Goal: Download file/media

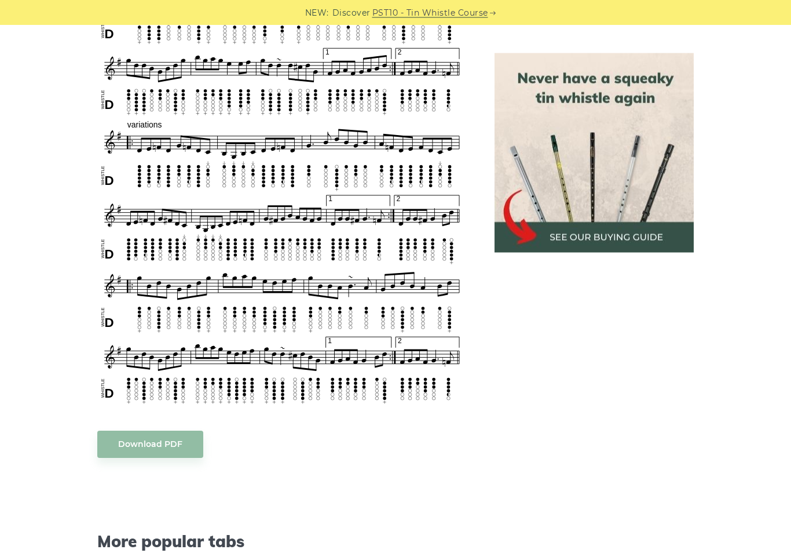
scroll to position [626, 0]
click at [166, 434] on link "Download PDF" at bounding box center [150, 443] width 106 height 27
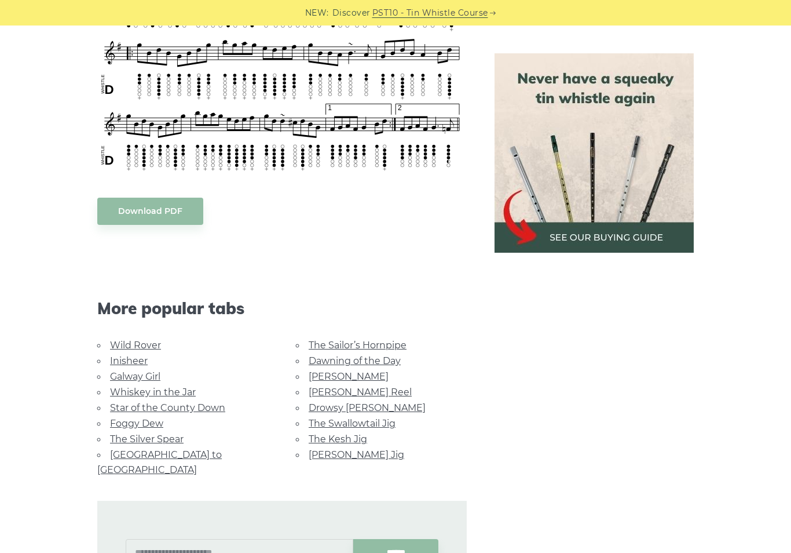
scroll to position [875, 0]
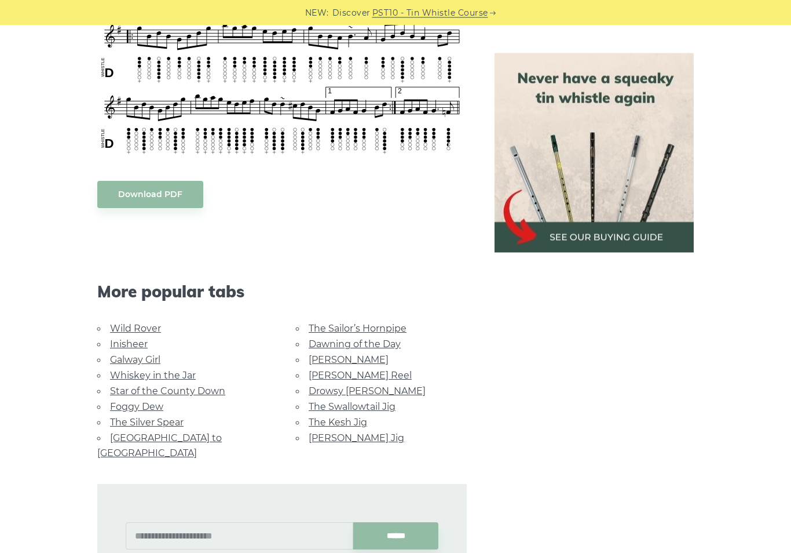
click at [356, 461] on div "******" at bounding box center [281, 526] width 397 height 131
click at [347, 432] on link "Morrison’s Jig" at bounding box center [357, 437] width 96 height 11
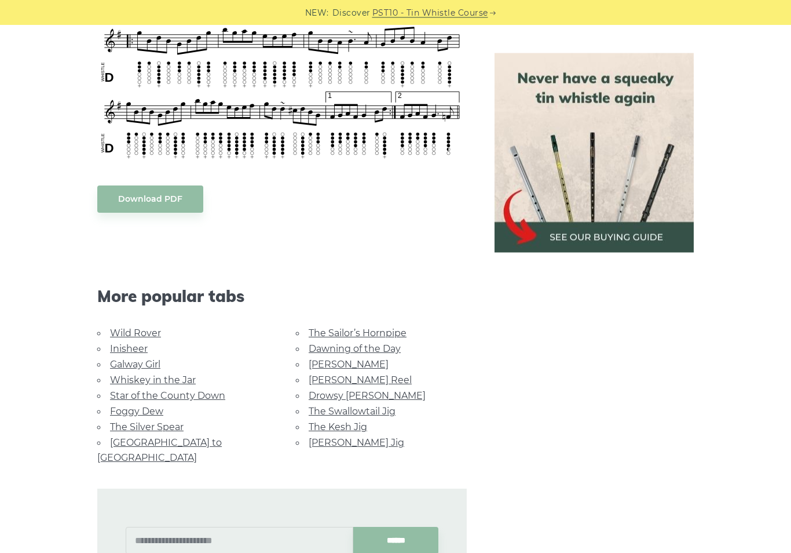
scroll to position [871, 0]
click at [133, 343] on link "Inisheer" at bounding box center [129, 348] width 38 height 11
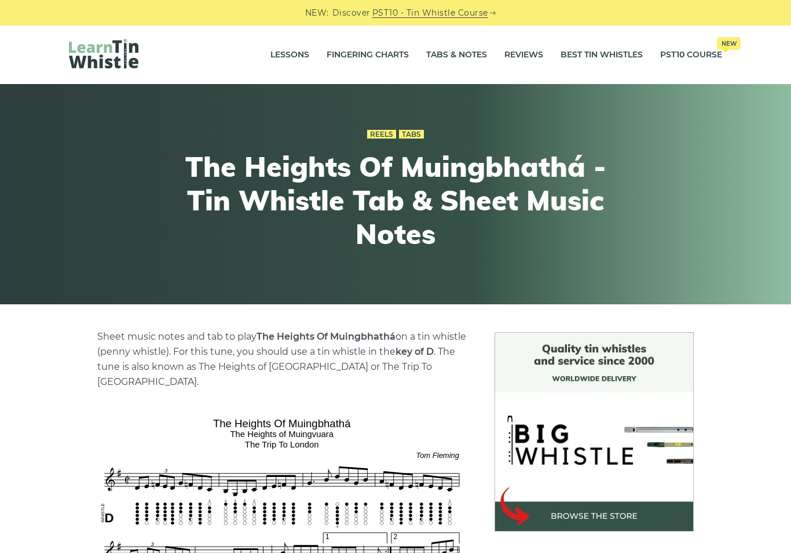
scroll to position [889, 0]
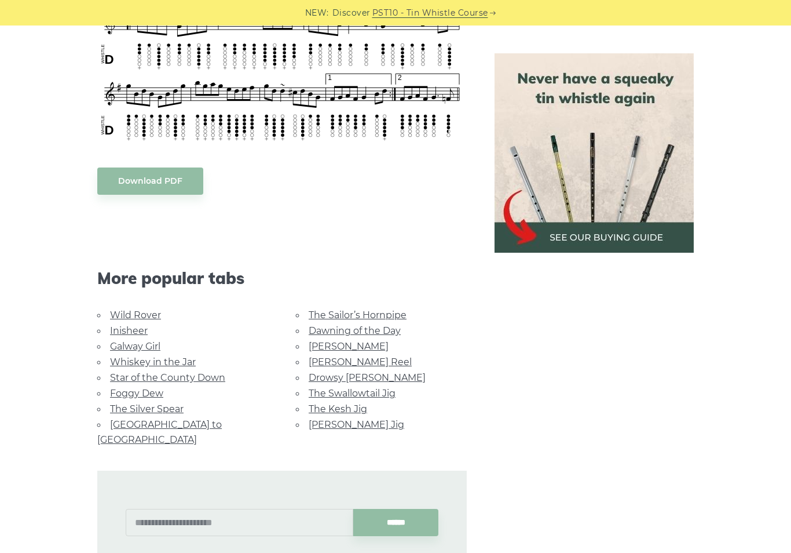
click at [335, 341] on link "[PERSON_NAME]" at bounding box center [349, 346] width 80 height 11
click at [381, 387] on link "The Swallowtail Jig" at bounding box center [352, 392] width 87 height 11
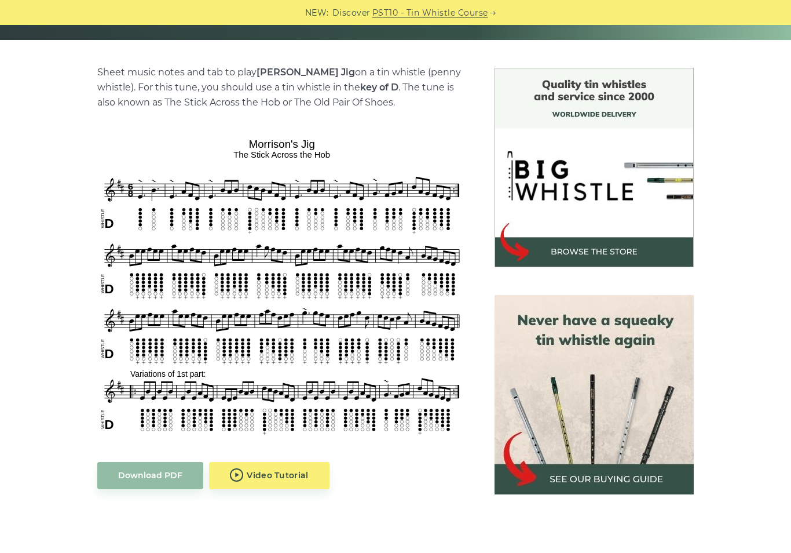
scroll to position [265, 0]
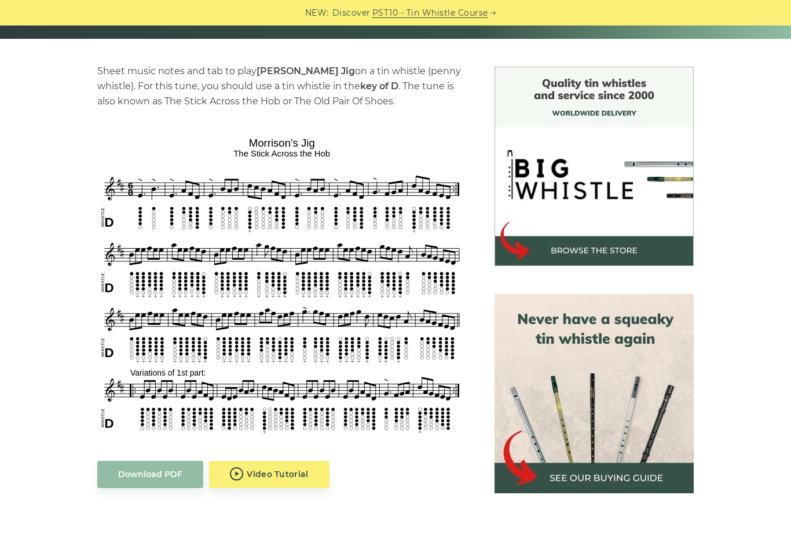
click at [173, 478] on link "Download PDF" at bounding box center [150, 473] width 106 height 27
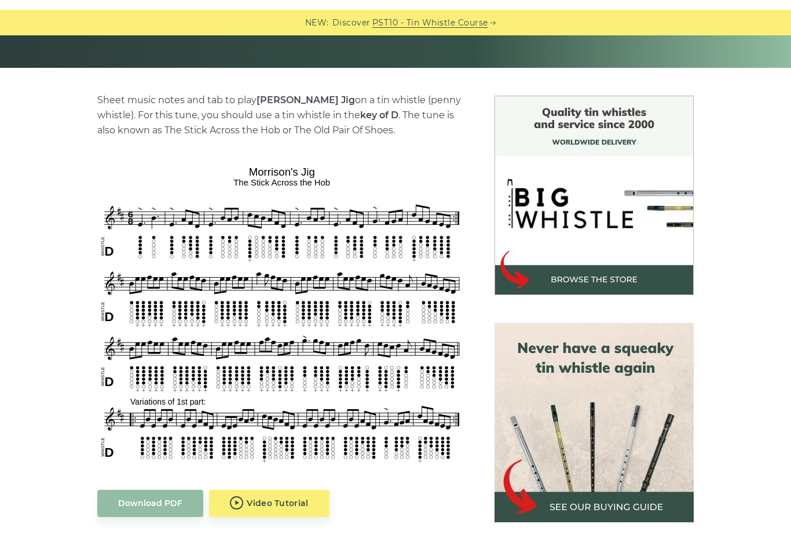
scroll to position [265, 0]
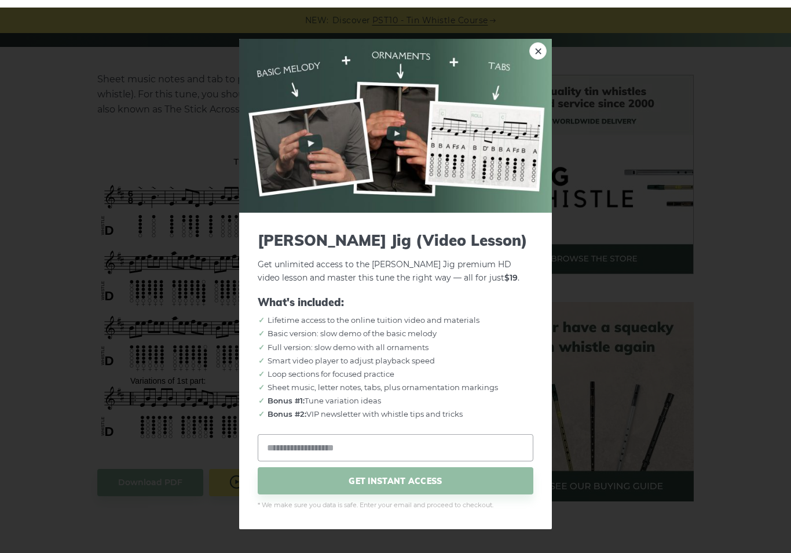
scroll to position [255, 0]
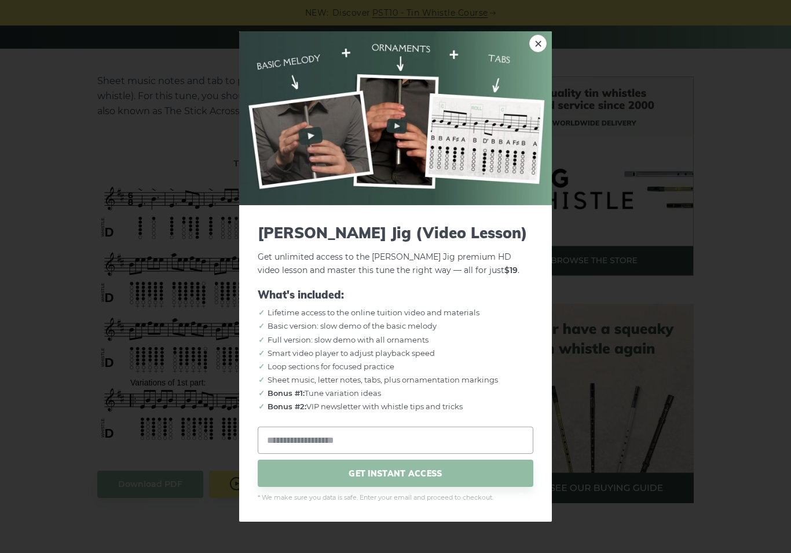
click at [139, 112] on div "× Morrison’s Jig (Video Lesson) Get unlimited access to the Morrison’s Jig prem…" at bounding box center [395, 276] width 791 height 553
click at [549, 50] on img at bounding box center [395, 118] width 313 height 174
click at [533, 52] on link "×" at bounding box center [537, 43] width 17 height 17
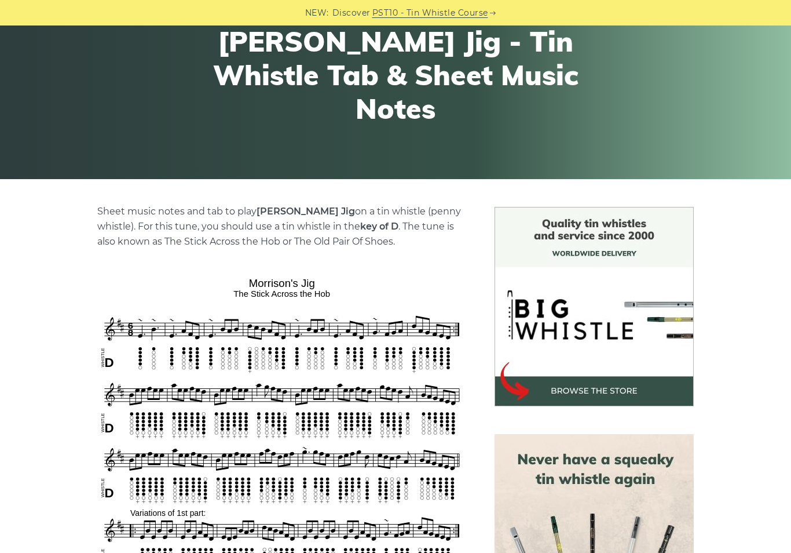
scroll to position [124, 0]
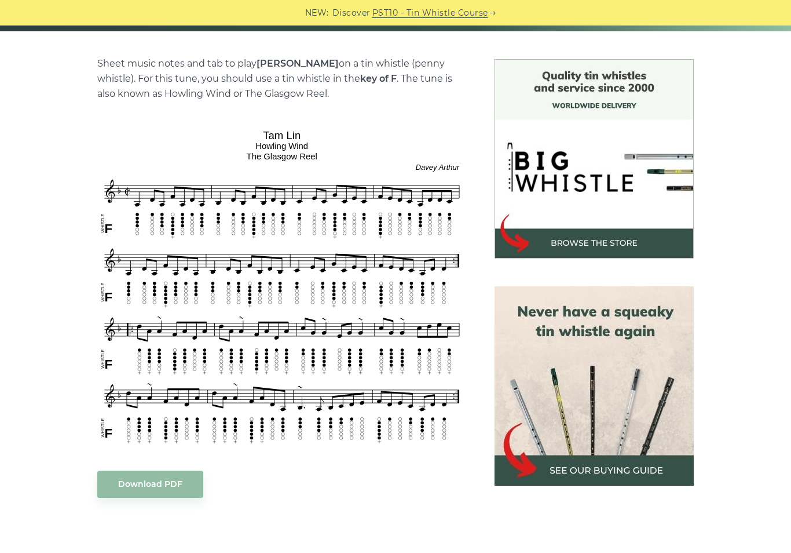
scroll to position [281, 0]
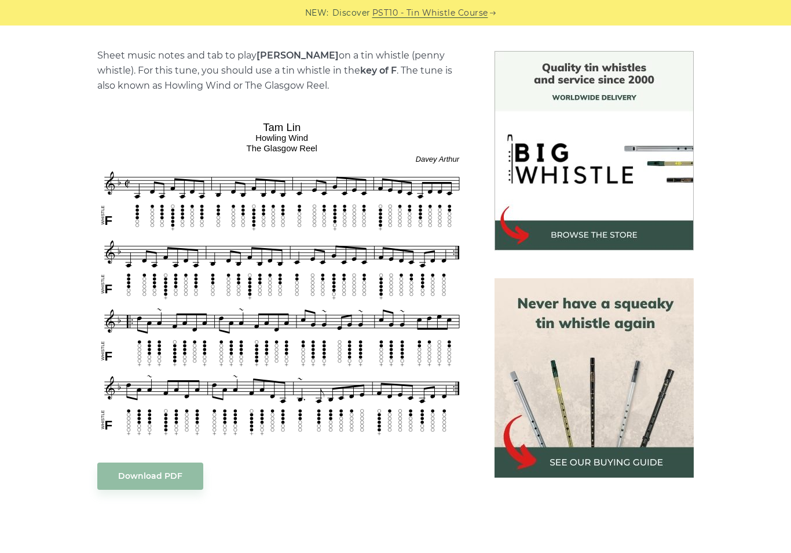
click at [163, 476] on link "Download PDF" at bounding box center [150, 475] width 106 height 27
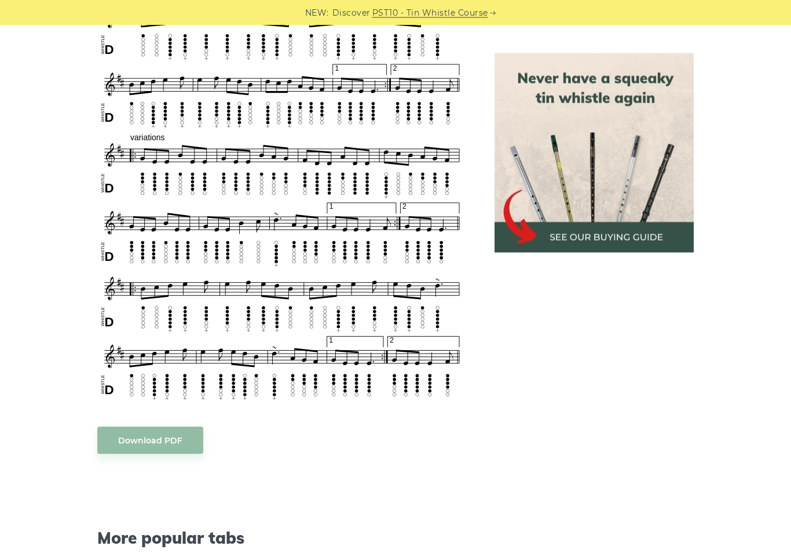
scroll to position [568, 0]
click at [153, 444] on link "Download PDF" at bounding box center [150, 439] width 106 height 27
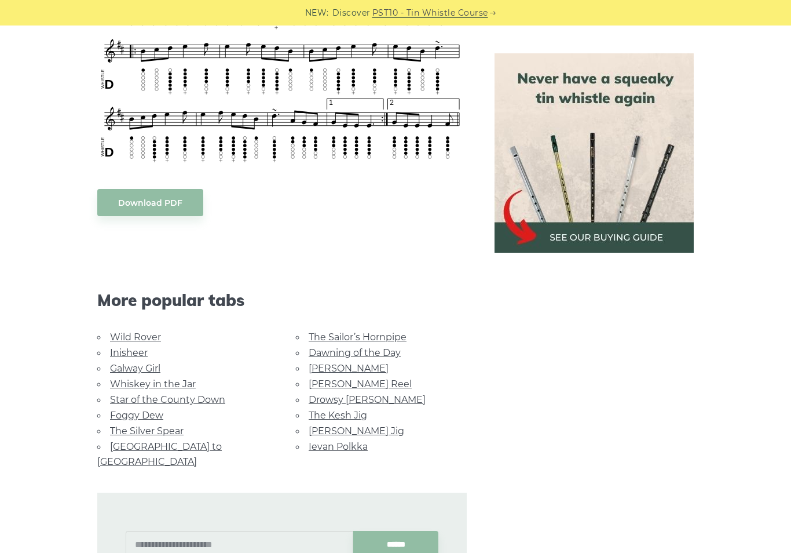
scroll to position [805, 0]
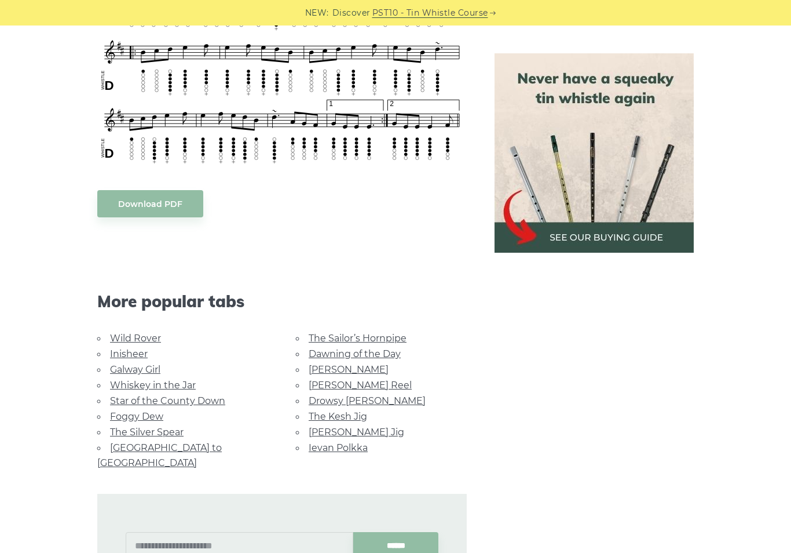
click at [376, 401] on link "Drowsy [PERSON_NAME]" at bounding box center [367, 400] width 117 height 11
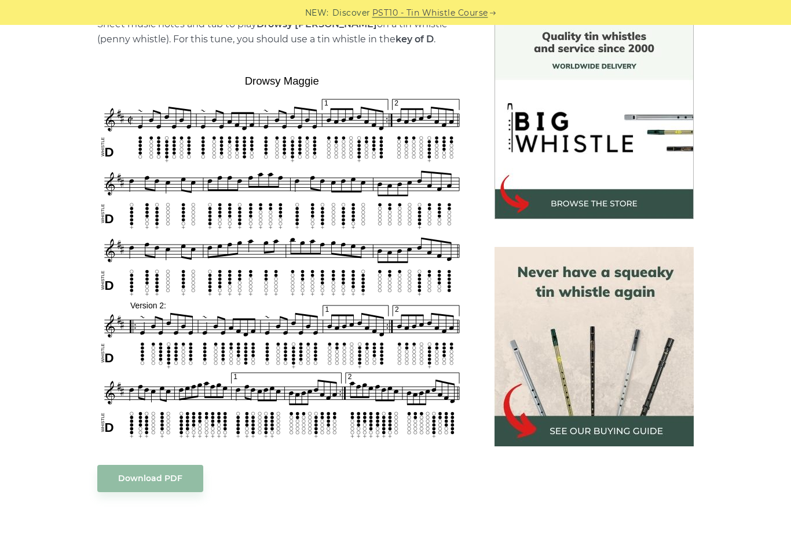
scroll to position [312, 0]
click at [162, 483] on link "Download PDF" at bounding box center [150, 478] width 106 height 27
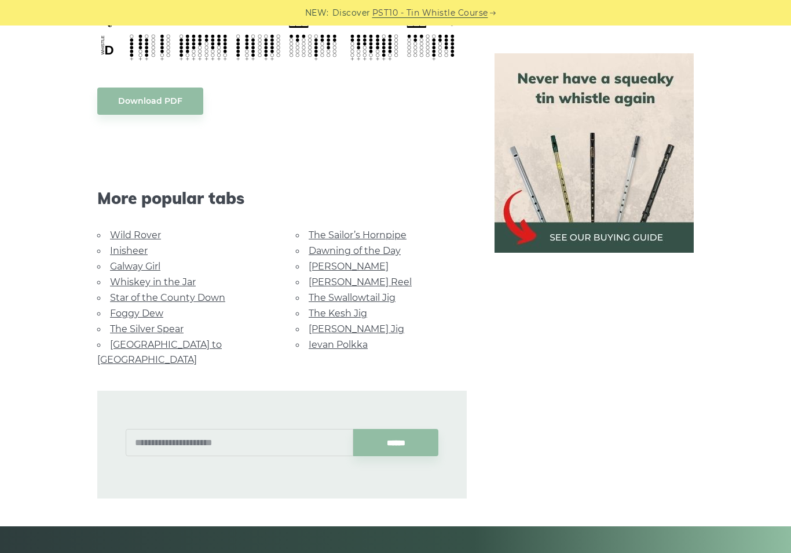
scroll to position [690, 0]
click at [393, 236] on link "The Sailor’s Hornpipe" at bounding box center [358, 234] width 98 height 11
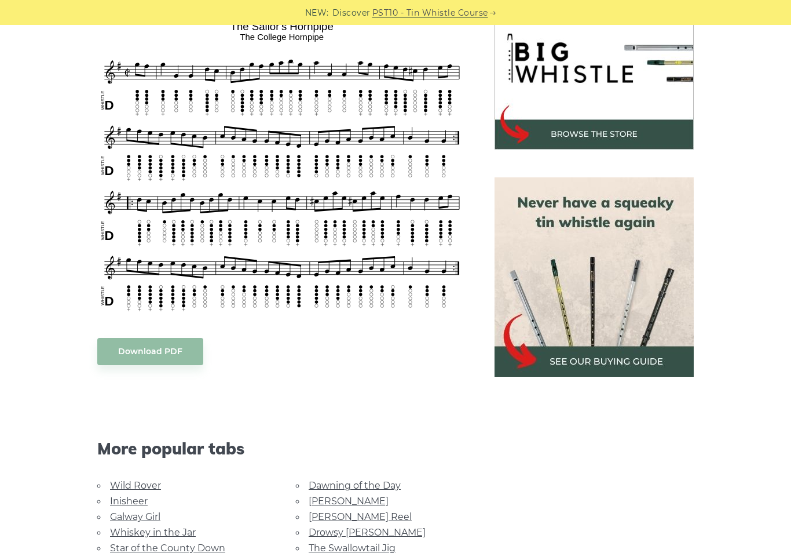
scroll to position [382, 0]
click at [159, 350] on link "Download PDF" at bounding box center [150, 350] width 106 height 27
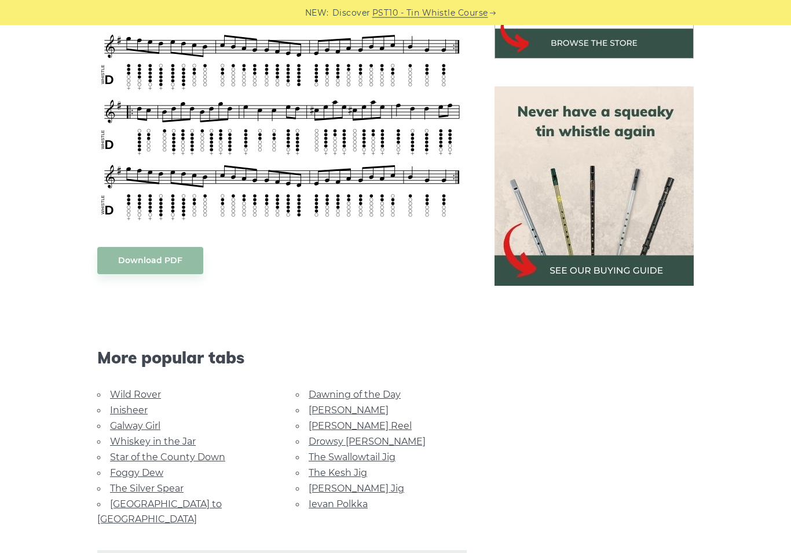
scroll to position [473, 0]
click at [364, 424] on link "[PERSON_NAME] Reel" at bounding box center [360, 425] width 103 height 11
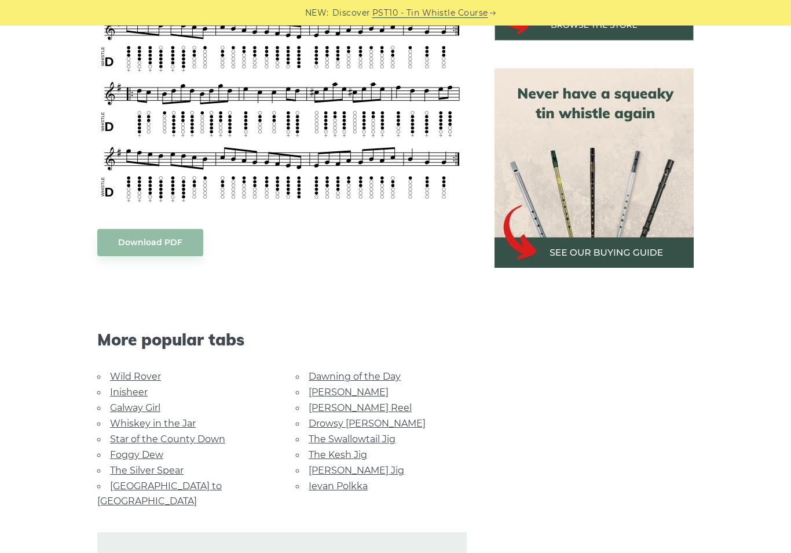
click at [386, 372] on link "Dawning of the Day" at bounding box center [355, 376] width 92 height 11
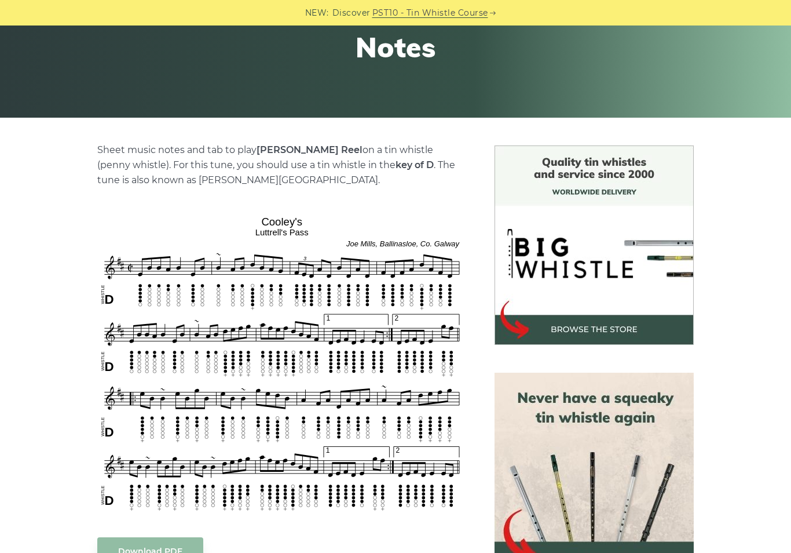
scroll to position [198, 0]
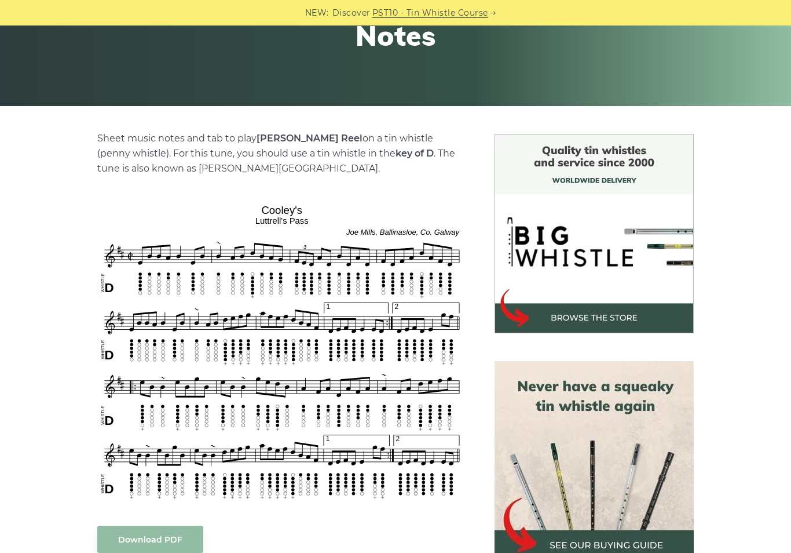
click at [181, 544] on link "Download PDF" at bounding box center [150, 538] width 106 height 27
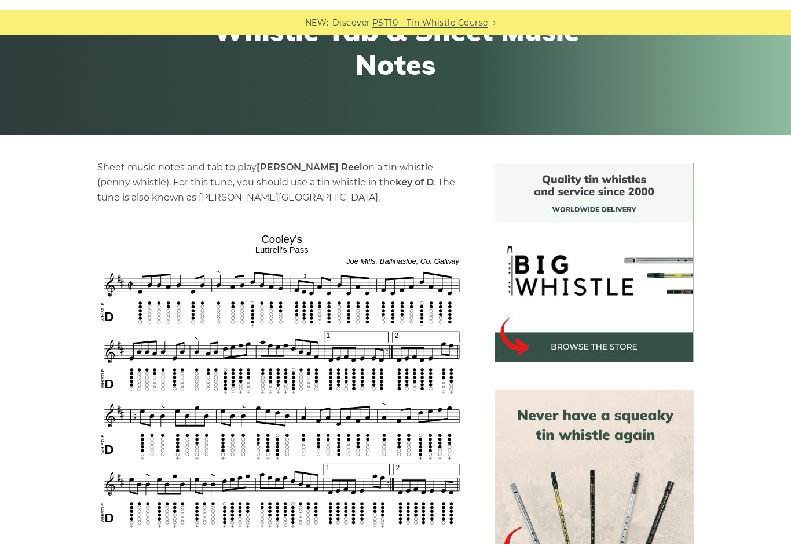
scroll to position [198, 0]
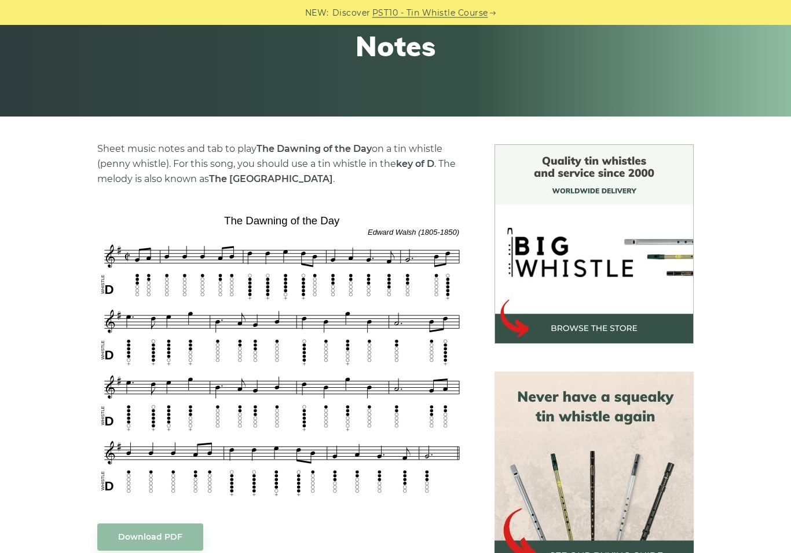
scroll to position [194, 0]
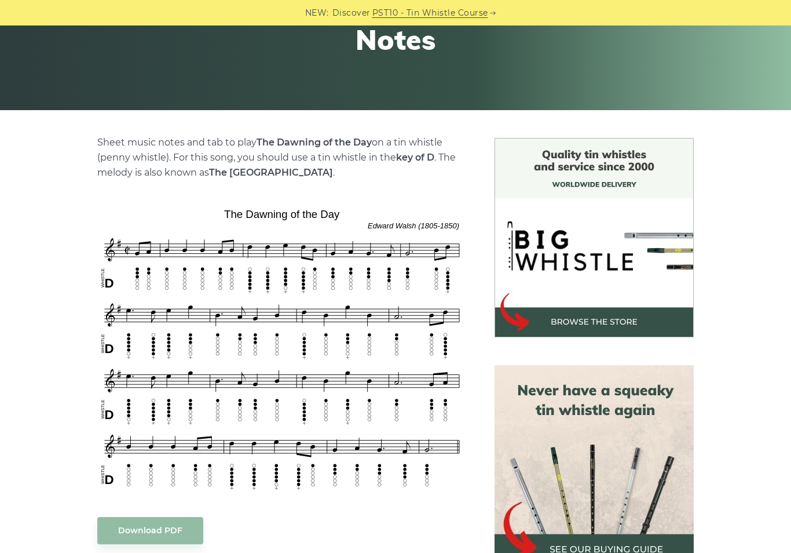
click at [138, 534] on link "Download PDF" at bounding box center [150, 530] width 106 height 27
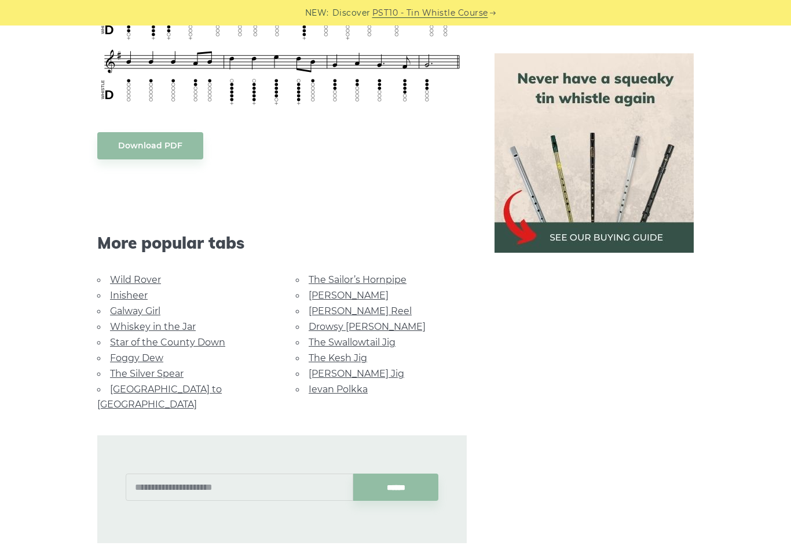
scroll to position [579, 0]
click at [209, 343] on link "Star of the County Down" at bounding box center [167, 341] width 115 height 11
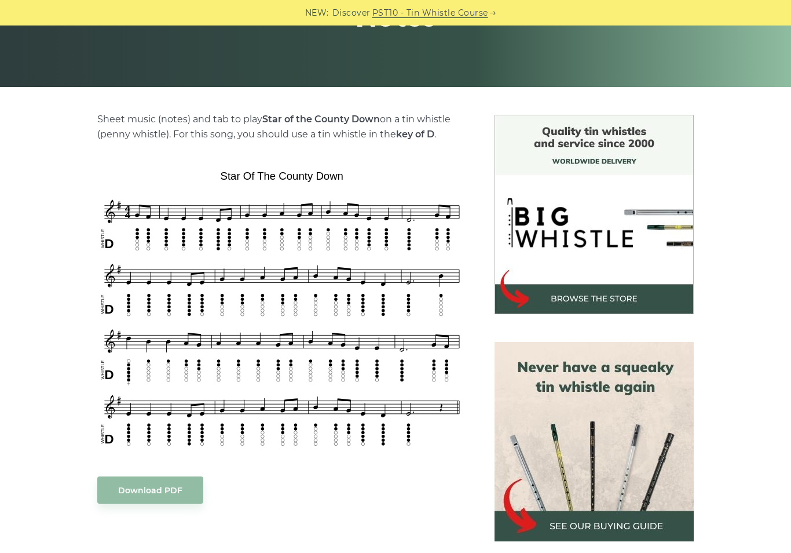
scroll to position [235, 0]
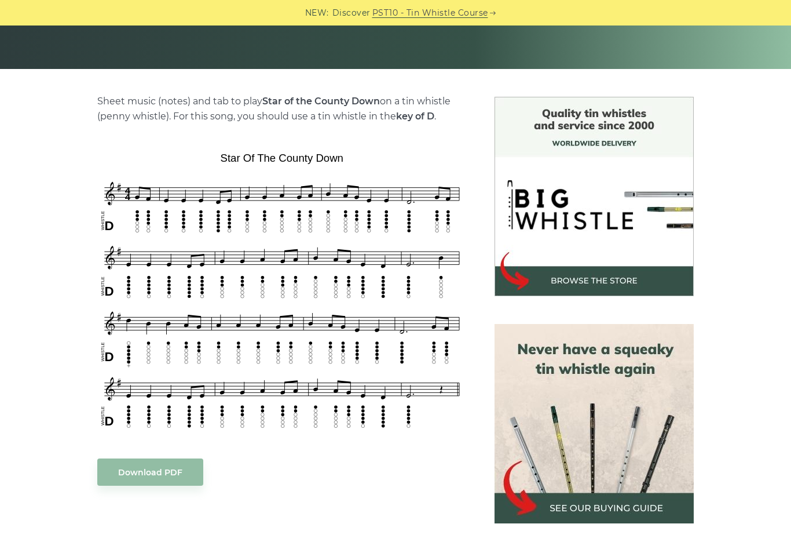
click at [149, 470] on link "Download PDF" at bounding box center [150, 471] width 106 height 27
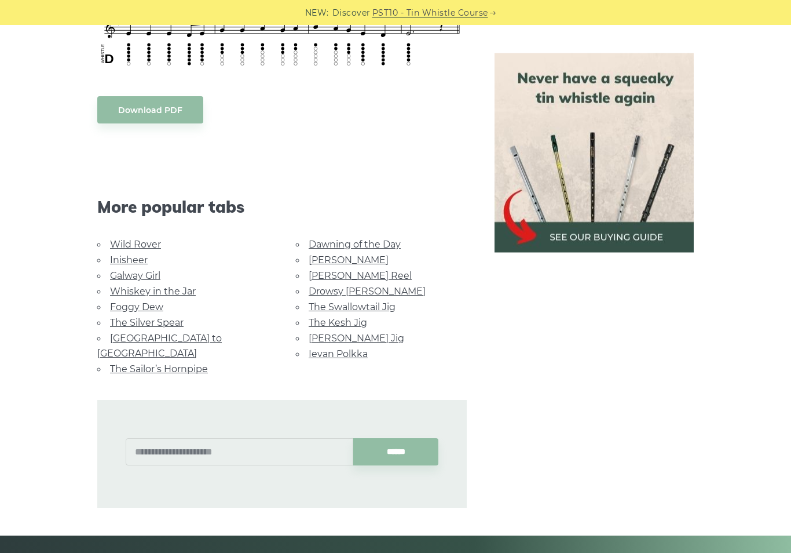
scroll to position [597, 0]
click at [151, 277] on link "Galway Girl" at bounding box center [135, 275] width 50 height 11
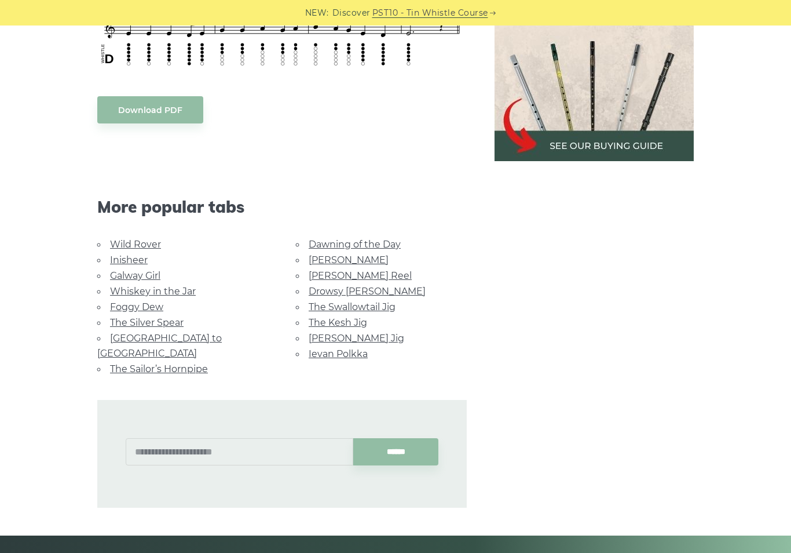
scroll to position [615, 0]
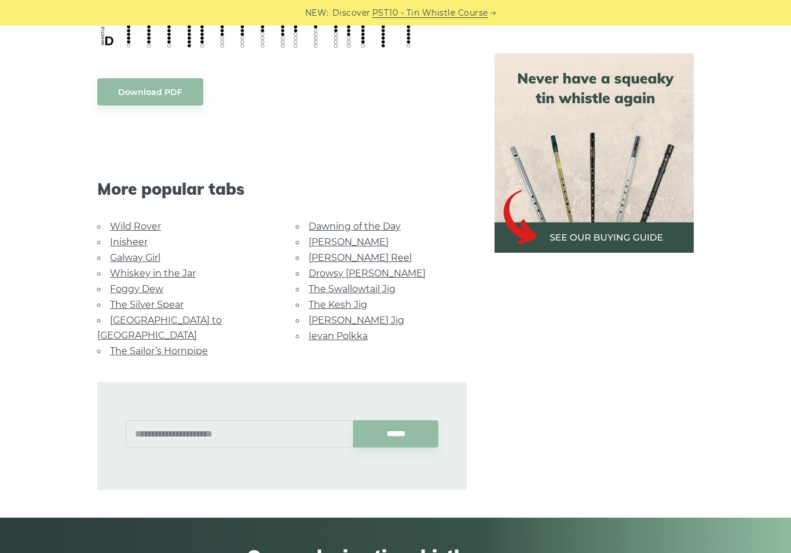
click at [345, 335] on link "Ievan Polkka" at bounding box center [338, 335] width 59 height 11
click at [169, 304] on link "The Silver Spear" at bounding box center [147, 304] width 74 height 11
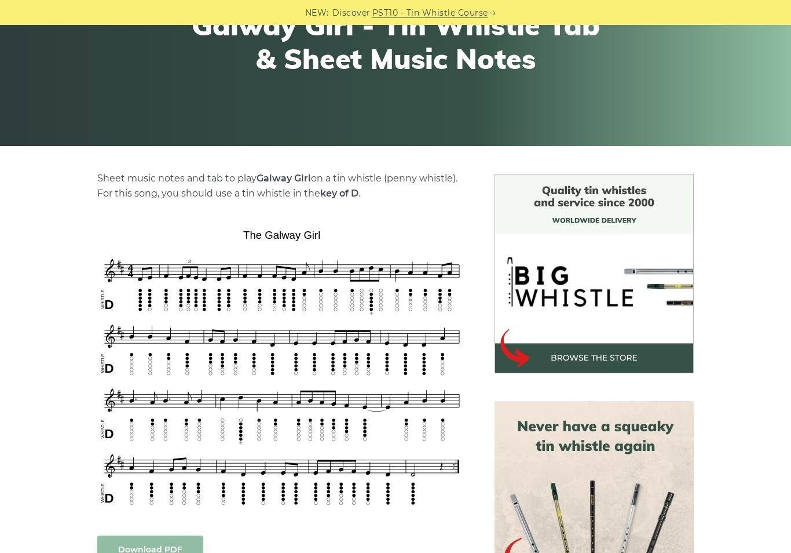
scroll to position [159, 0]
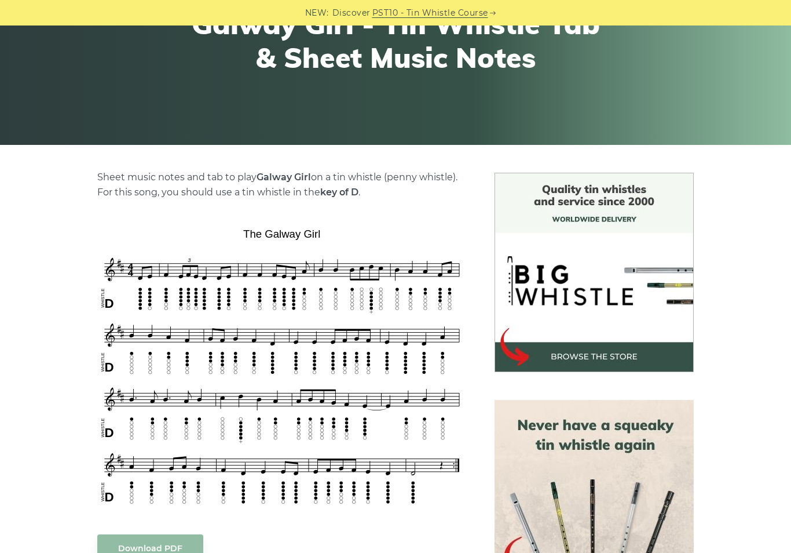
click at [167, 552] on link "Download PDF" at bounding box center [150, 547] width 106 height 27
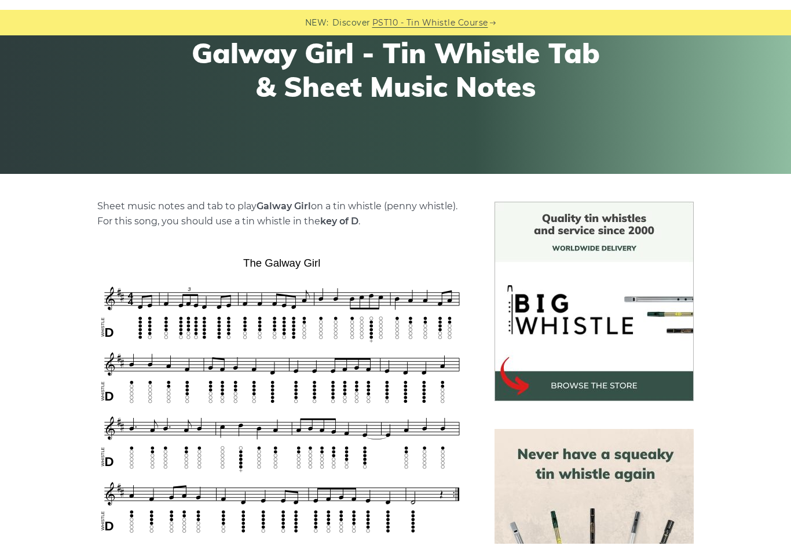
scroll to position [159, 0]
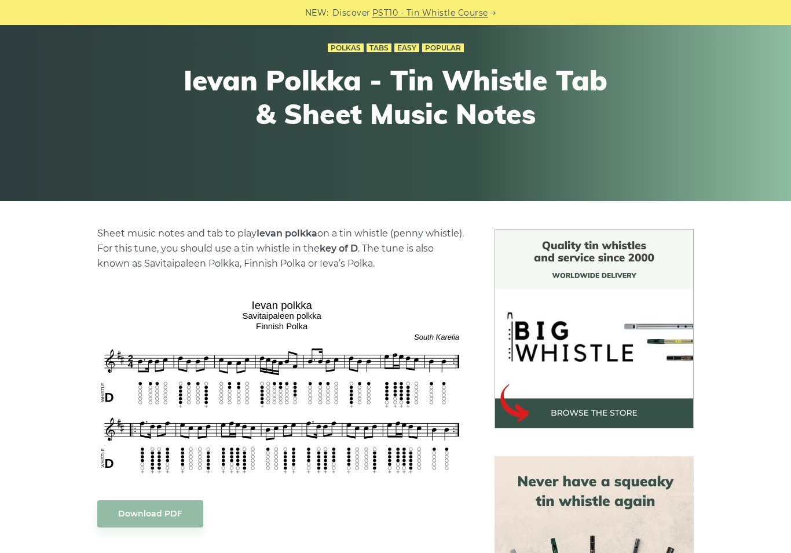
scroll to position [103, 0]
click at [160, 518] on link "Download PDF" at bounding box center [150, 513] width 106 height 27
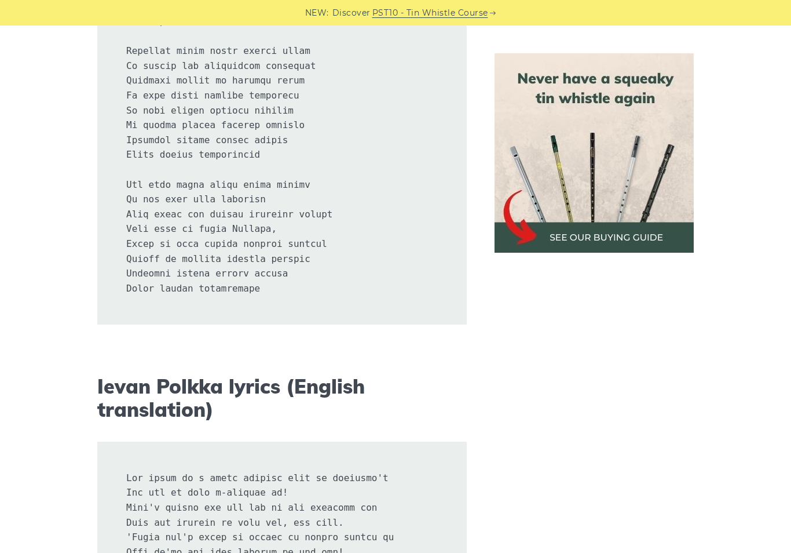
scroll to position [1628, 0]
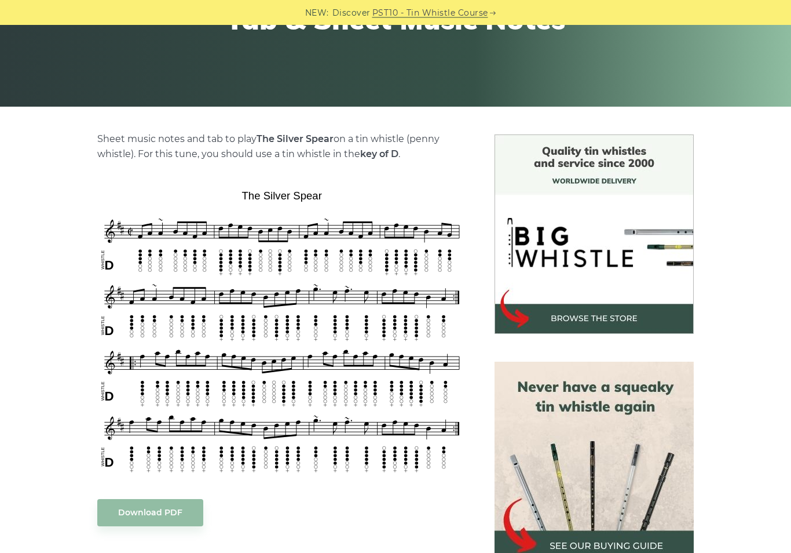
scroll to position [198, 0]
click at [169, 513] on link "Download PDF" at bounding box center [150, 512] width 106 height 27
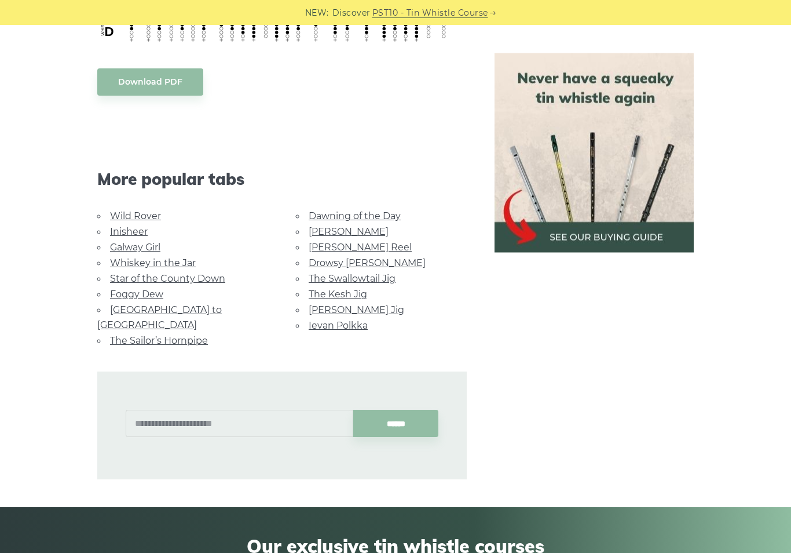
scroll to position [628, 0]
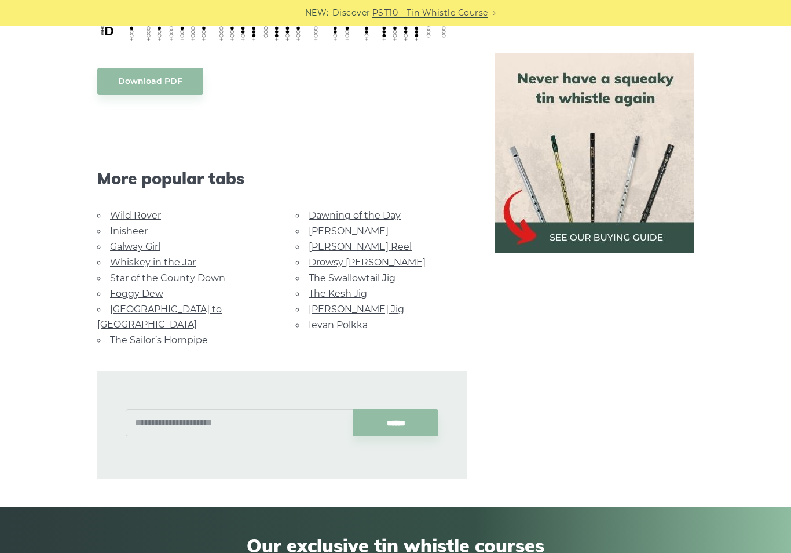
click at [364, 244] on link "[PERSON_NAME] Reel" at bounding box center [360, 246] width 103 height 11
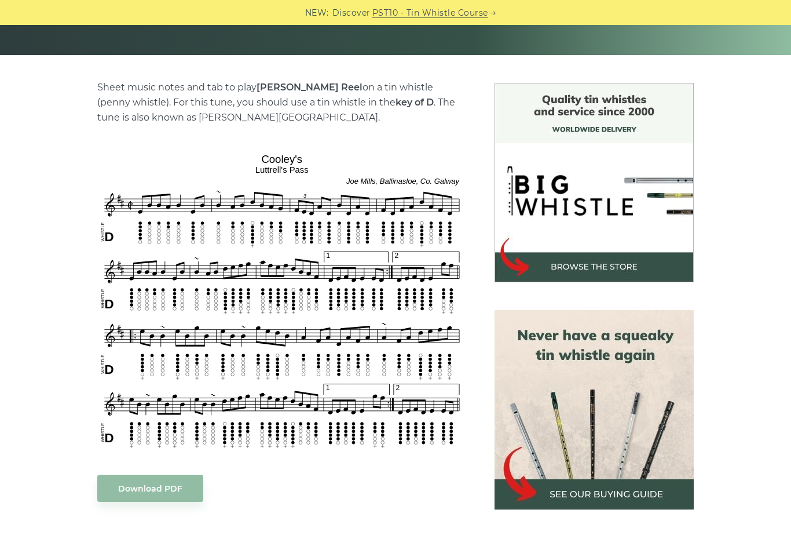
scroll to position [249, 0]
click at [160, 491] on link "Download PDF" at bounding box center [150, 487] width 106 height 27
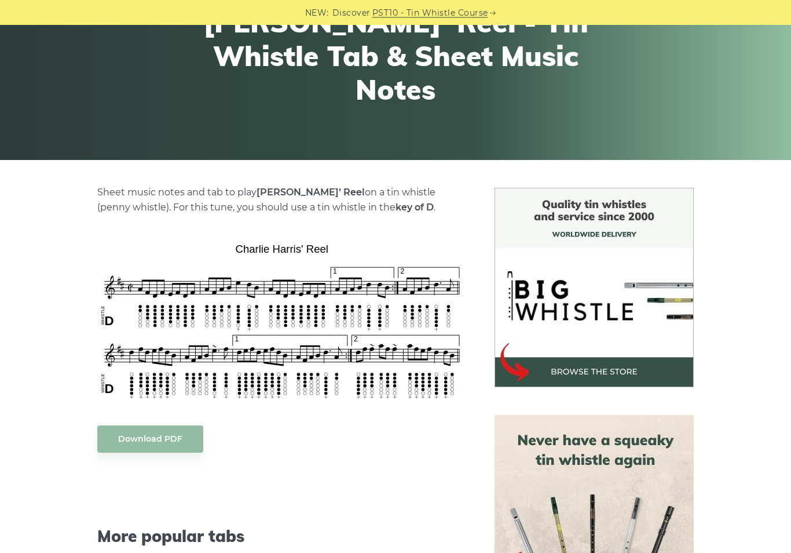
scroll to position [144, 0]
click at [171, 434] on link "Download PDF" at bounding box center [150, 438] width 106 height 27
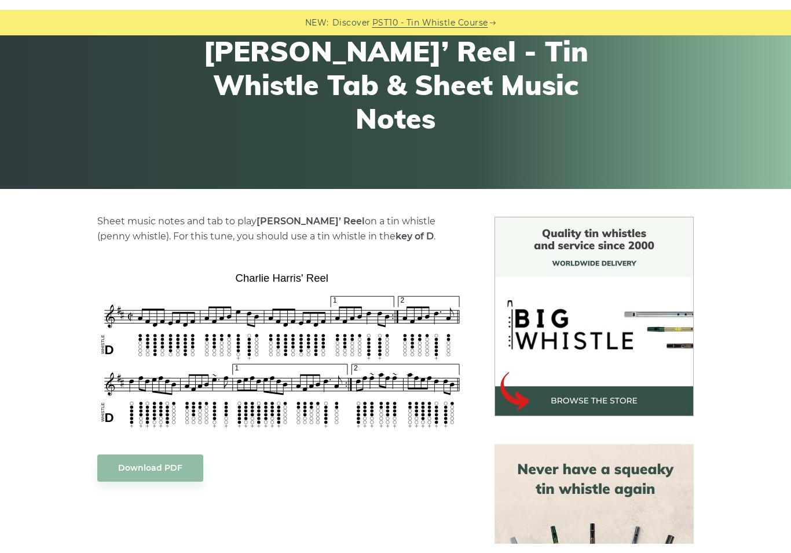
scroll to position [144, 0]
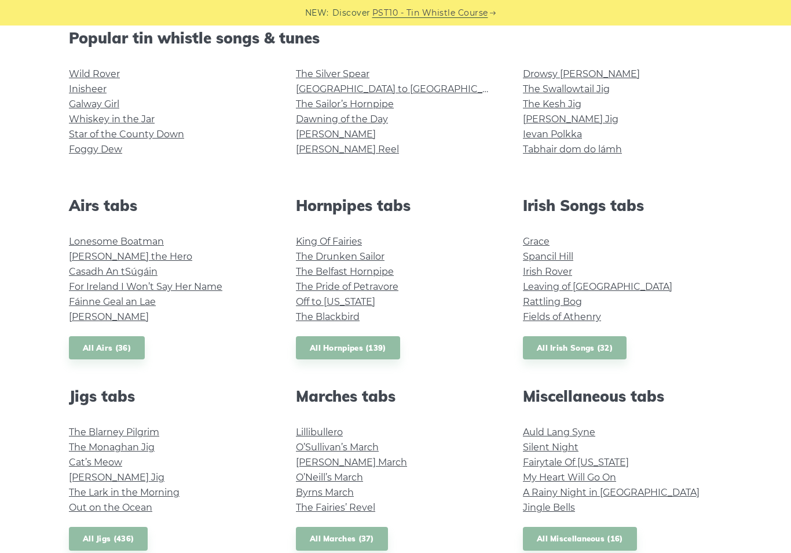
scroll to position [282, 0]
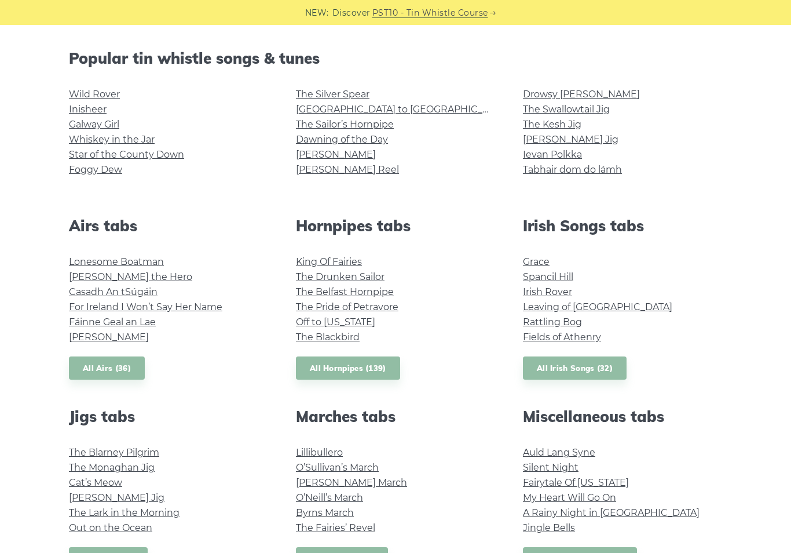
click at [346, 337] on link "The Blackbird" at bounding box center [328, 337] width 64 height 11
click at [621, 171] on link "Tabhair dom do lámh" at bounding box center [572, 169] width 99 height 11
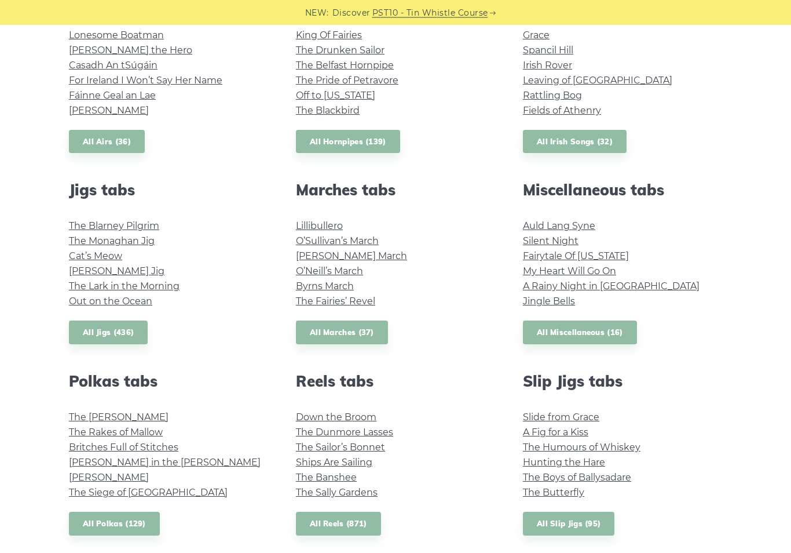
scroll to position [510, 0]
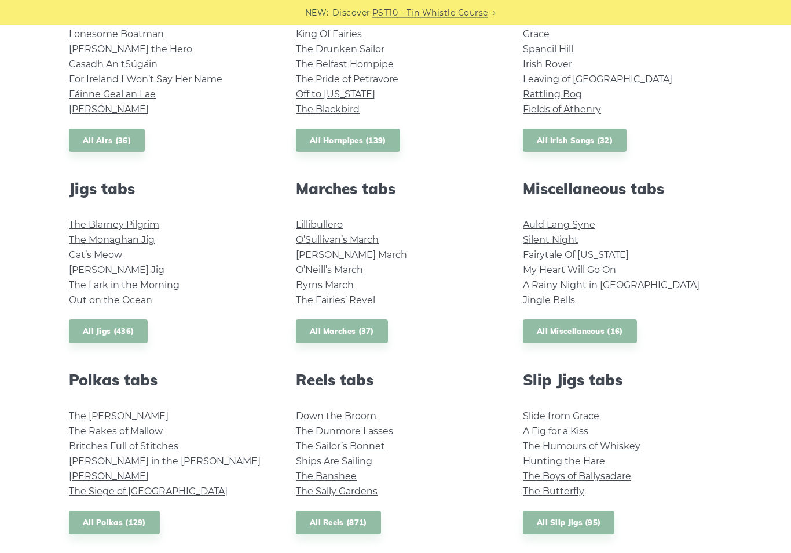
click at [338, 222] on link "Lillibullero" at bounding box center [319, 225] width 47 height 11
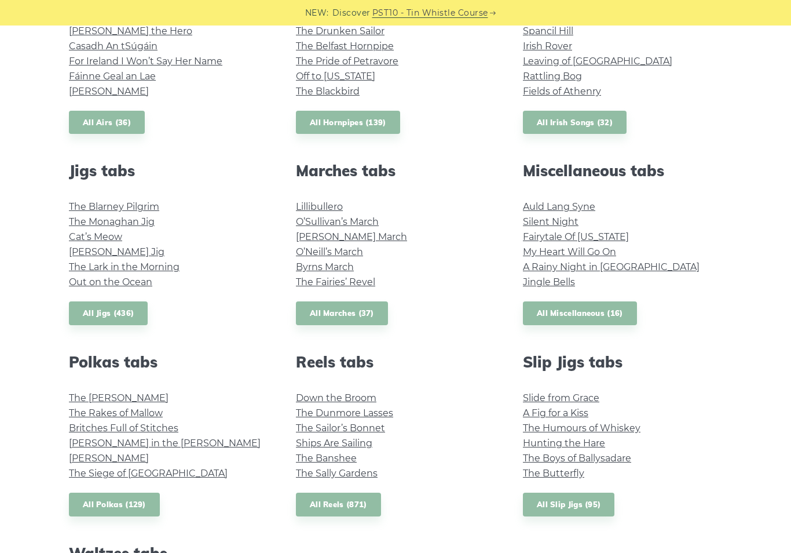
click at [368, 283] on link "The Fairies’ Revel" at bounding box center [335, 281] width 79 height 11
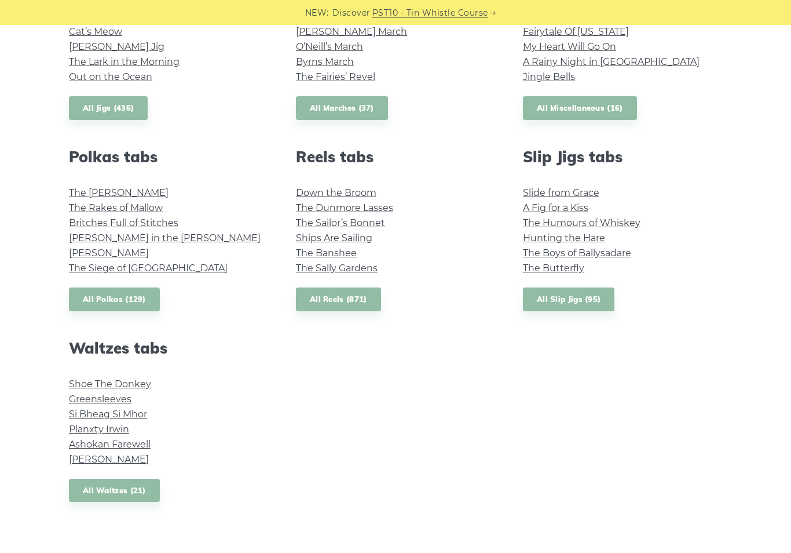
scroll to position [733, 0]
click at [144, 408] on link "Si­ Bheag Si­ Mhor" at bounding box center [108, 413] width 78 height 11
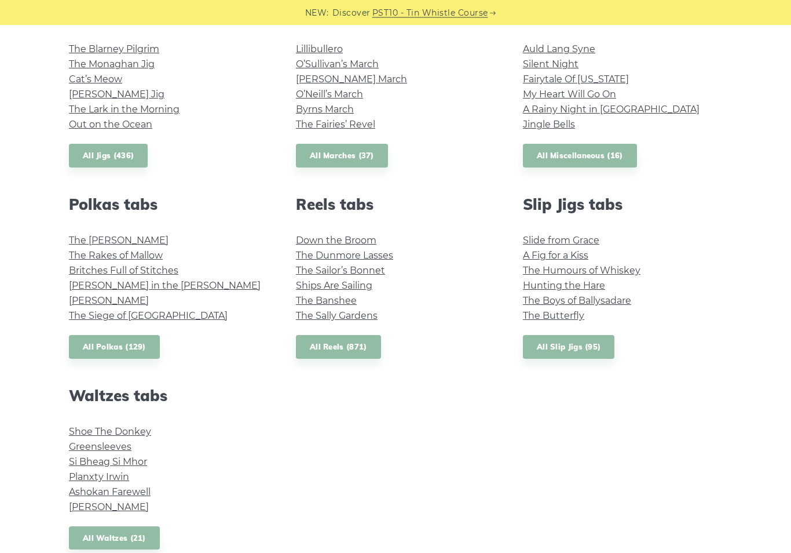
scroll to position [686, 0]
click at [116, 442] on link "Greensleeves" at bounding box center [100, 445] width 63 height 11
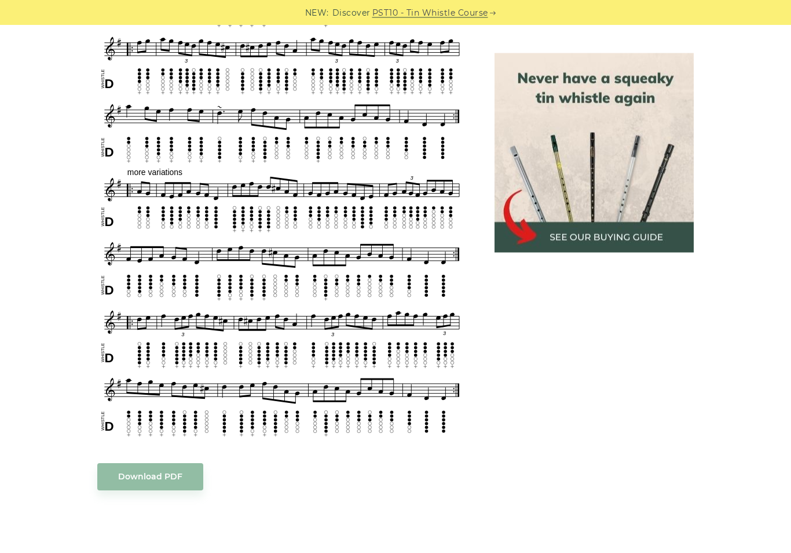
scroll to position [785, 0]
click at [180, 482] on link "Download PDF" at bounding box center [150, 476] width 106 height 27
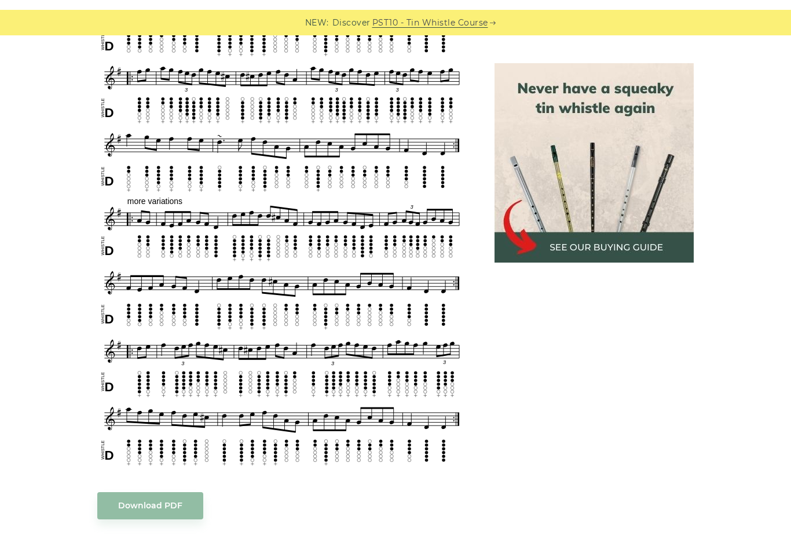
scroll to position [784, 0]
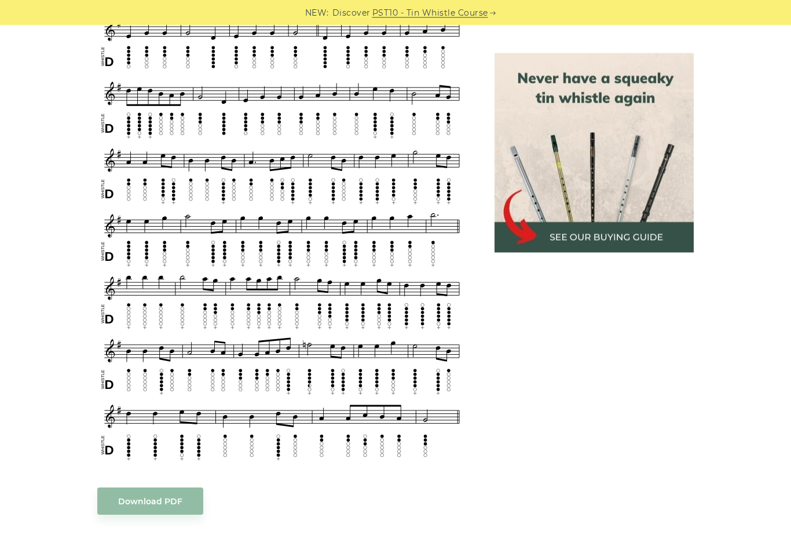
scroll to position [565, 0]
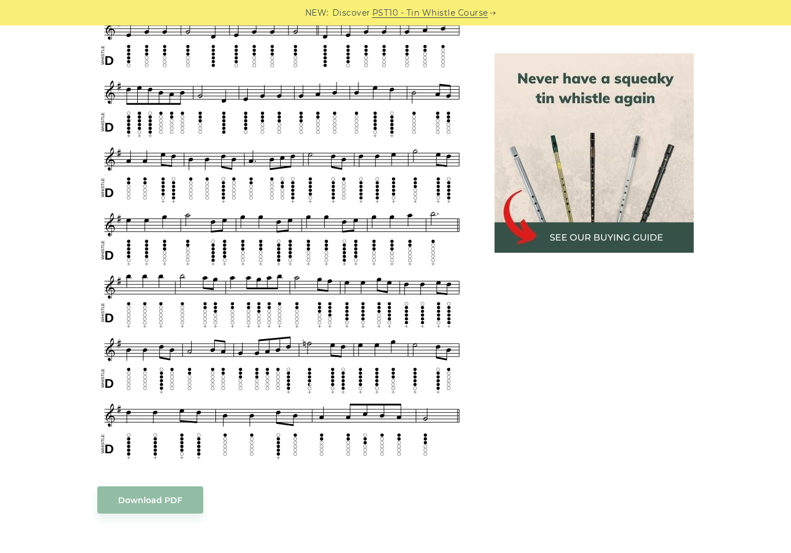
click at [160, 505] on link "Download PDF" at bounding box center [150, 499] width 106 height 27
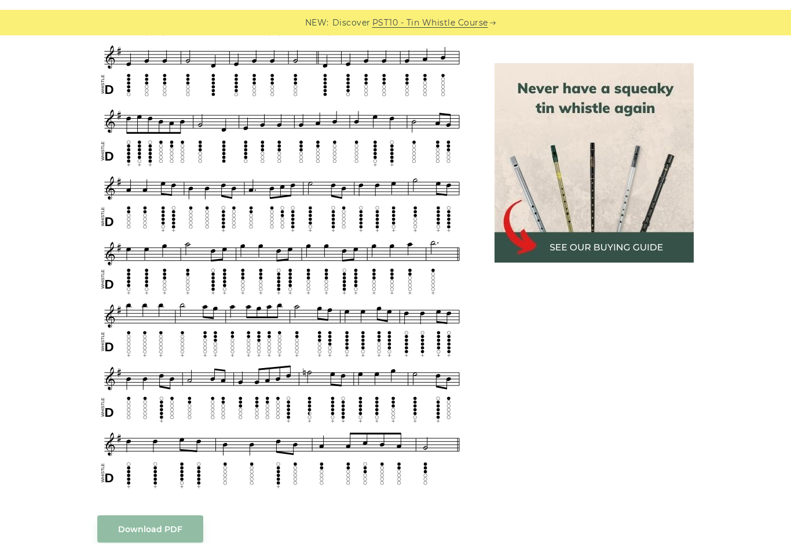
scroll to position [565, 0]
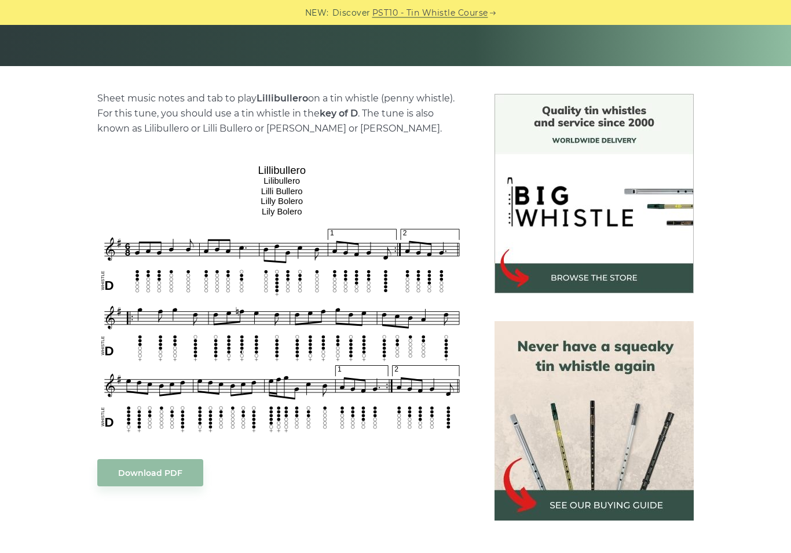
scroll to position [238, 0]
click at [176, 469] on link "Download PDF" at bounding box center [150, 472] width 106 height 27
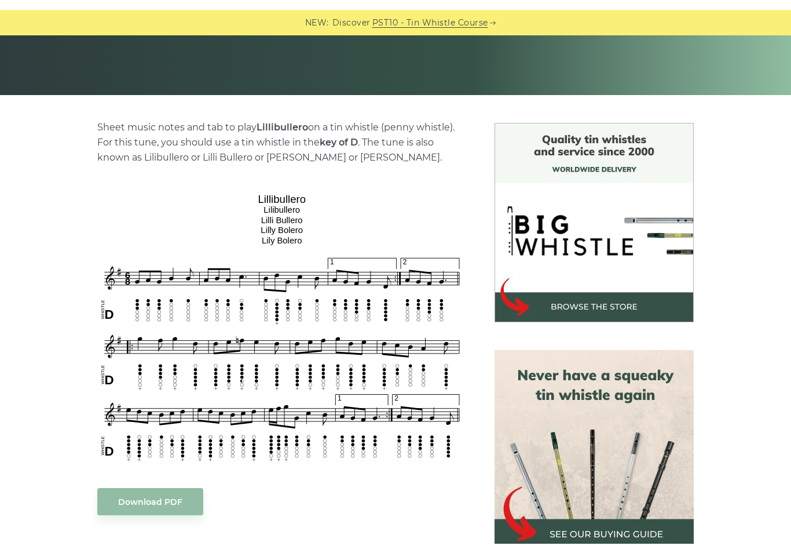
scroll to position [237, 0]
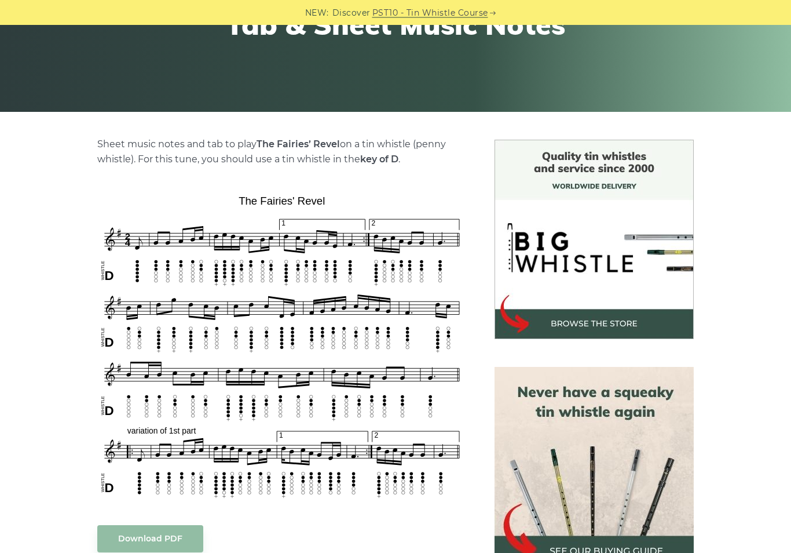
scroll to position [192, 0]
click at [173, 535] on link "Download PDF" at bounding box center [150, 538] width 106 height 27
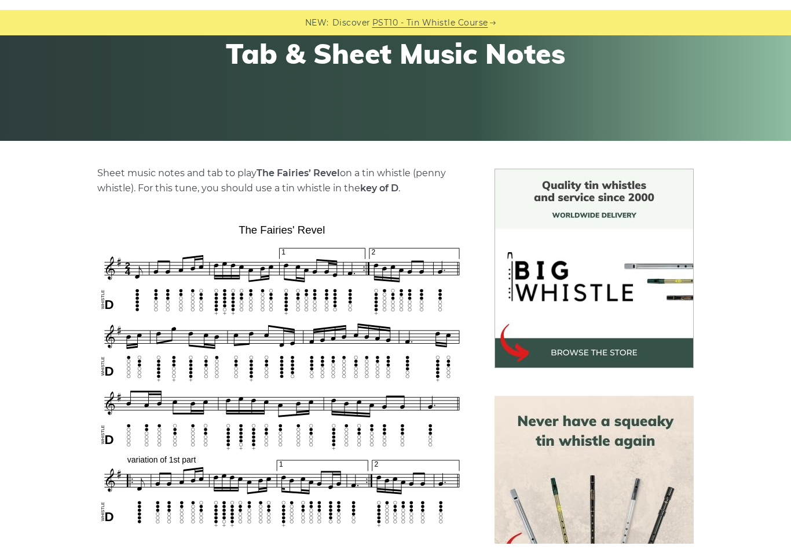
scroll to position [192, 0]
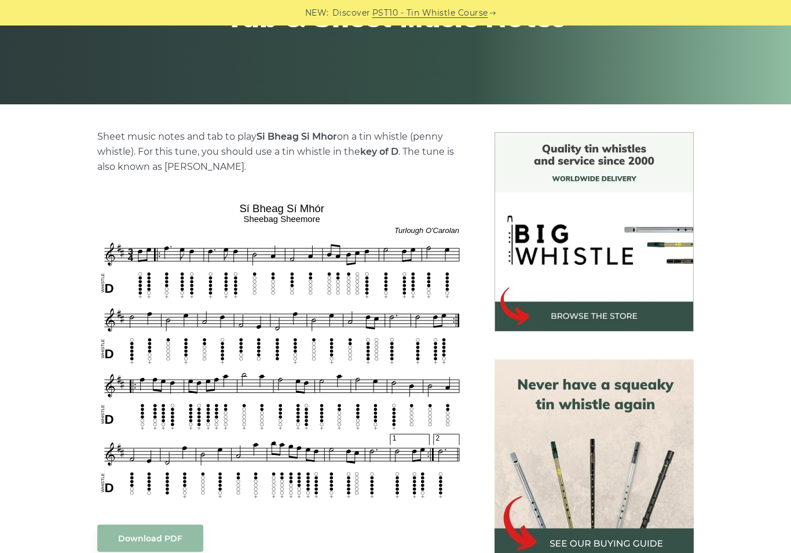
click at [159, 531] on link "Download PDF" at bounding box center [150, 537] width 106 height 27
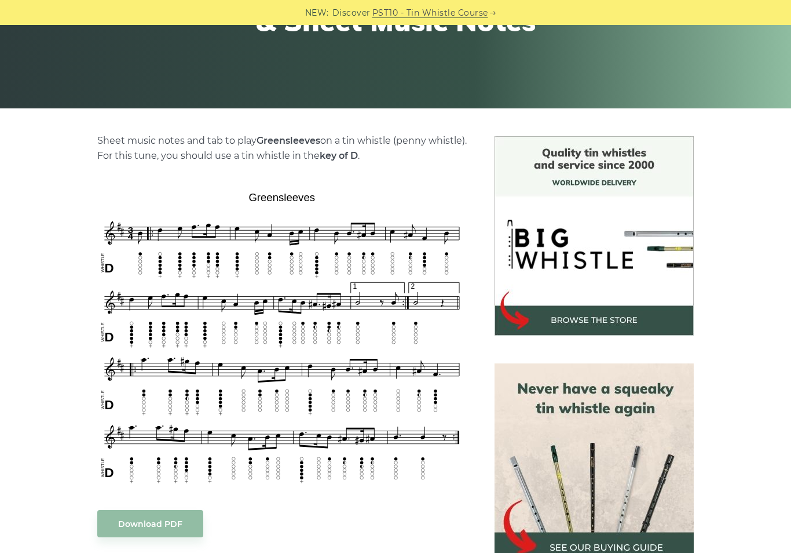
scroll to position [196, 0]
click at [163, 525] on link "Download PDF" at bounding box center [150, 523] width 106 height 27
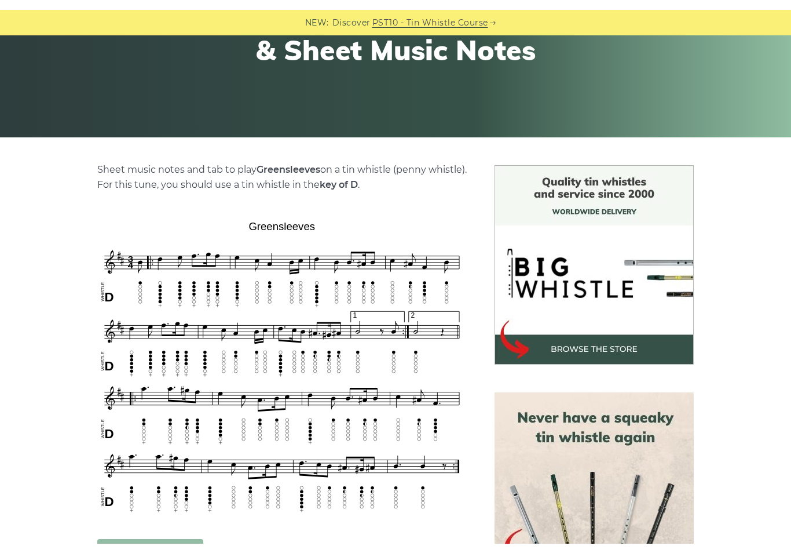
scroll to position [195, 0]
